Goal: Task Accomplishment & Management: Use online tool/utility

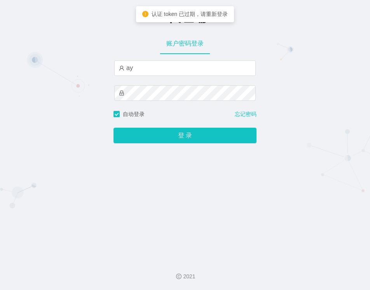
type input "a"
type input "jielun008"
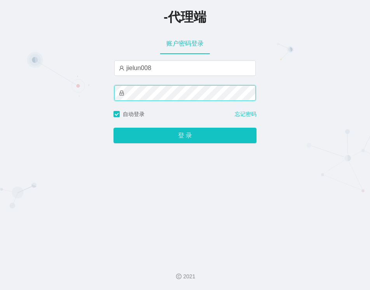
click at [114, 128] on button "登 录" at bounding box center [185, 136] width 143 height 16
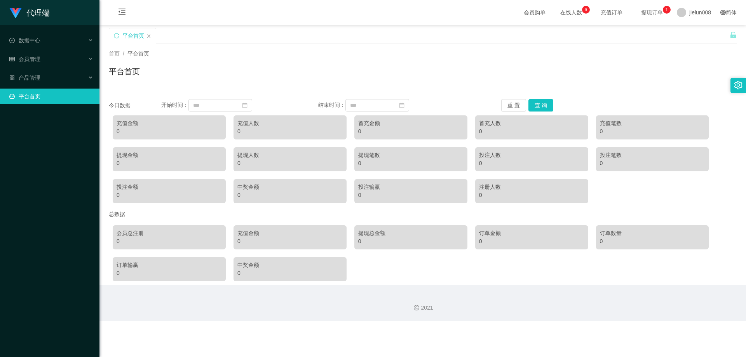
click at [370, 65] on div "首页 / 平台首页 / 平台首页" at bounding box center [423, 67] width 628 height 34
click at [56, 49] on li "数据中心" at bounding box center [50, 41] width 100 height 17
click at [53, 57] on div "会员管理" at bounding box center [50, 59] width 100 height 16
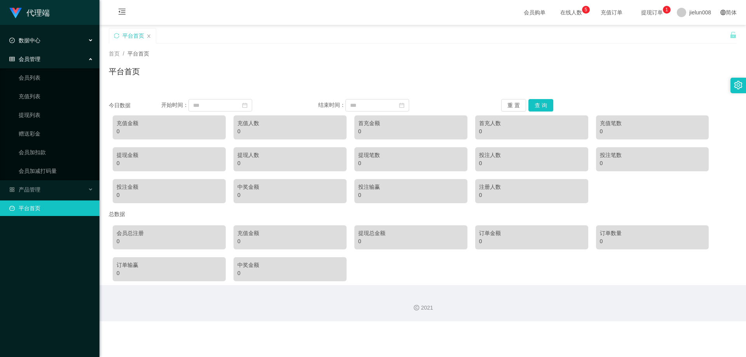
click at [55, 45] on div "数据中心" at bounding box center [50, 41] width 100 height 16
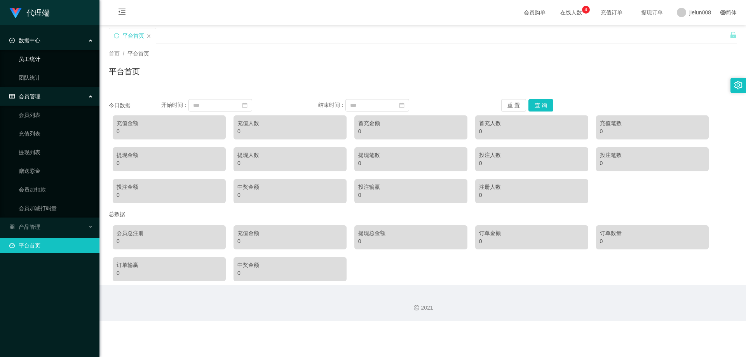
click at [40, 62] on link "员工统计" at bounding box center [56, 59] width 75 height 16
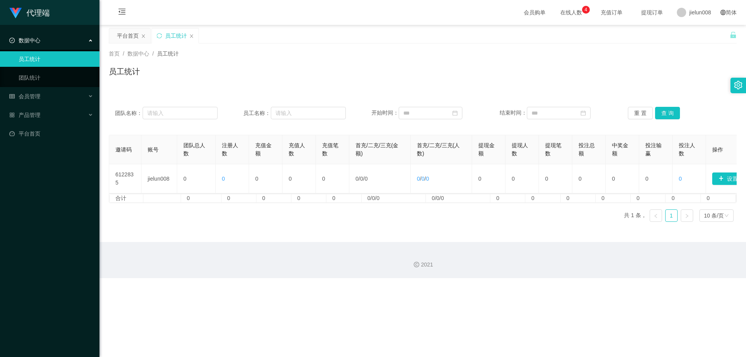
scroll to position [0, 28]
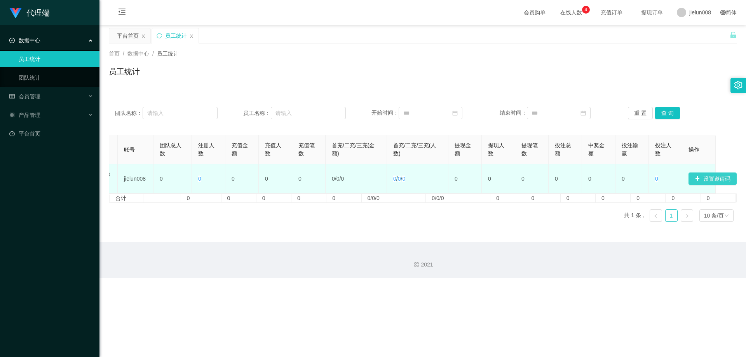
click at [370, 173] on button "设置邀请码" at bounding box center [713, 179] width 48 height 12
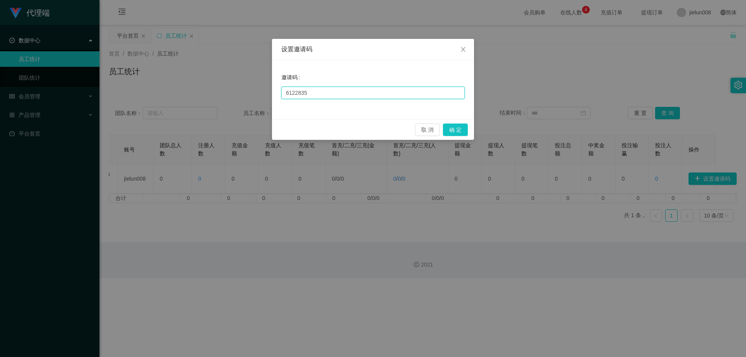
drag, startPoint x: 339, startPoint y: 94, endPoint x: 271, endPoint y: 96, distance: 67.7
click at [271, 96] on div "设置邀请码 邀请码 6122835 取 消 确 定" at bounding box center [373, 178] width 746 height 357
click at [349, 122] on div "取 消 确 定" at bounding box center [373, 129] width 202 height 21
click at [353, 93] on input "8898" at bounding box center [373, 93] width 184 height 12
type input "8"
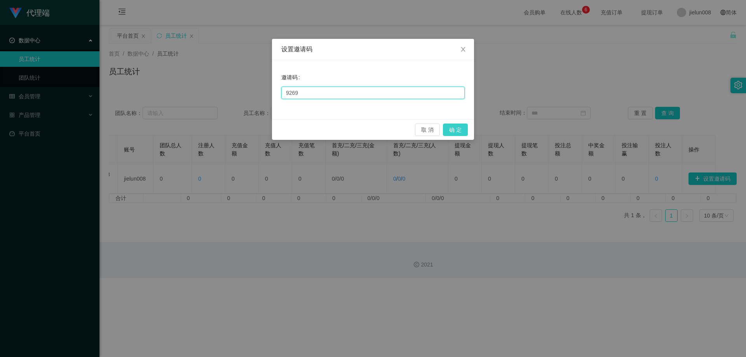
type input "9269"
click at [370, 129] on button "确 定" at bounding box center [455, 130] width 25 height 12
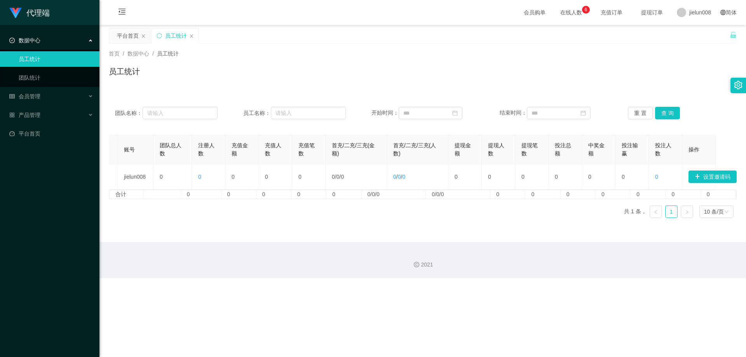
scroll to position [0, 0]
